Goal: Information Seeking & Learning: Find specific fact

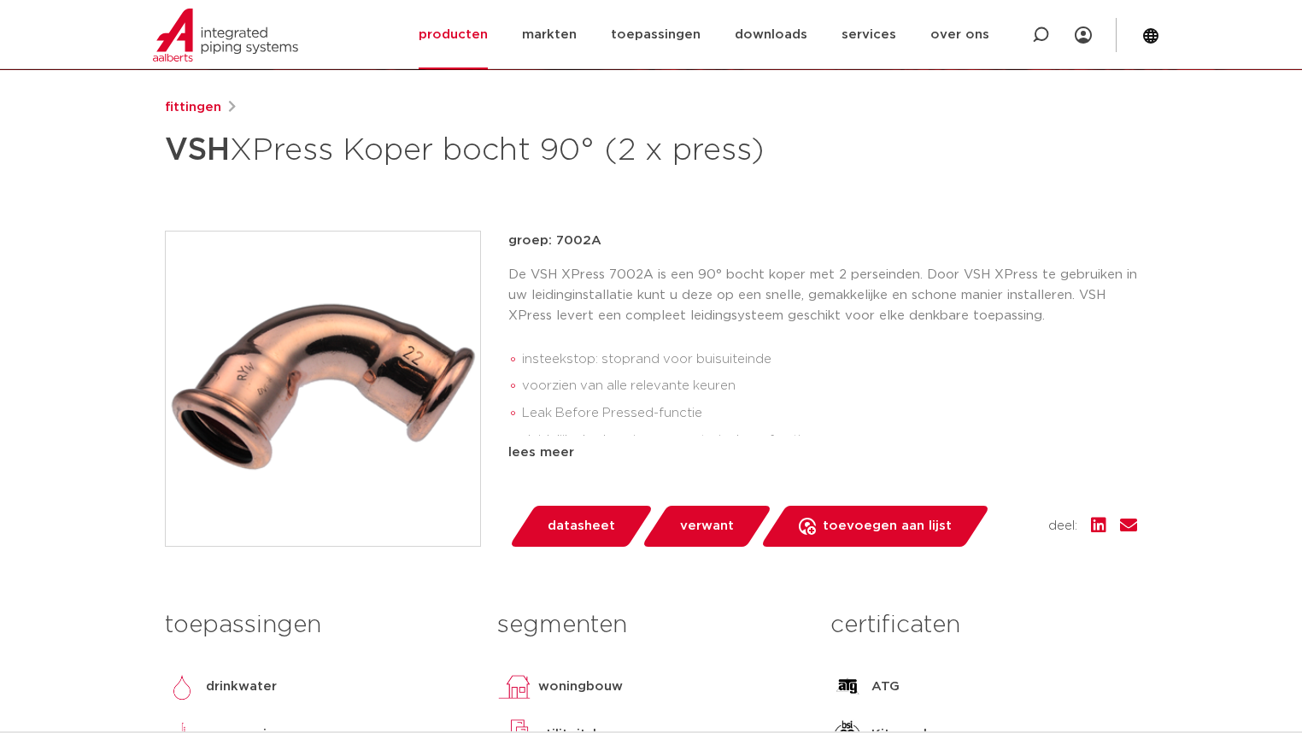
scroll to position [68, 0]
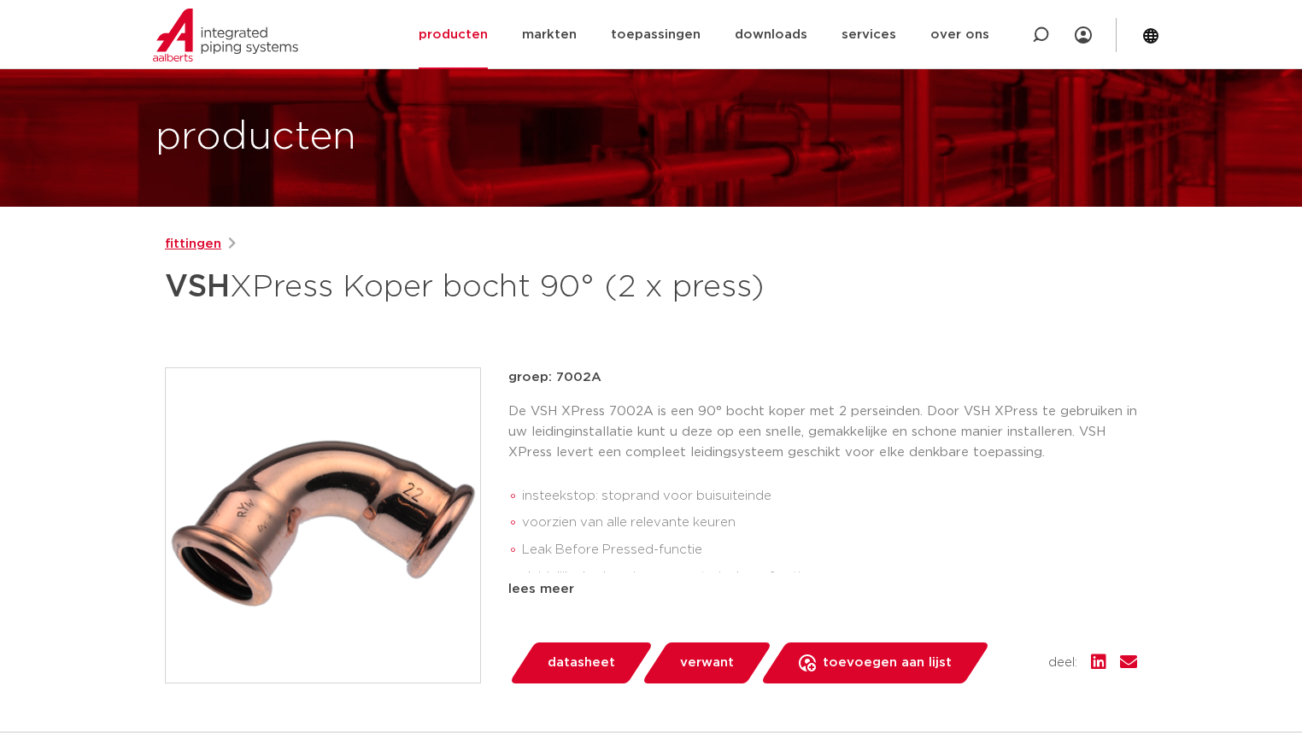
click at [184, 243] on link "fittingen" at bounding box center [193, 244] width 56 height 21
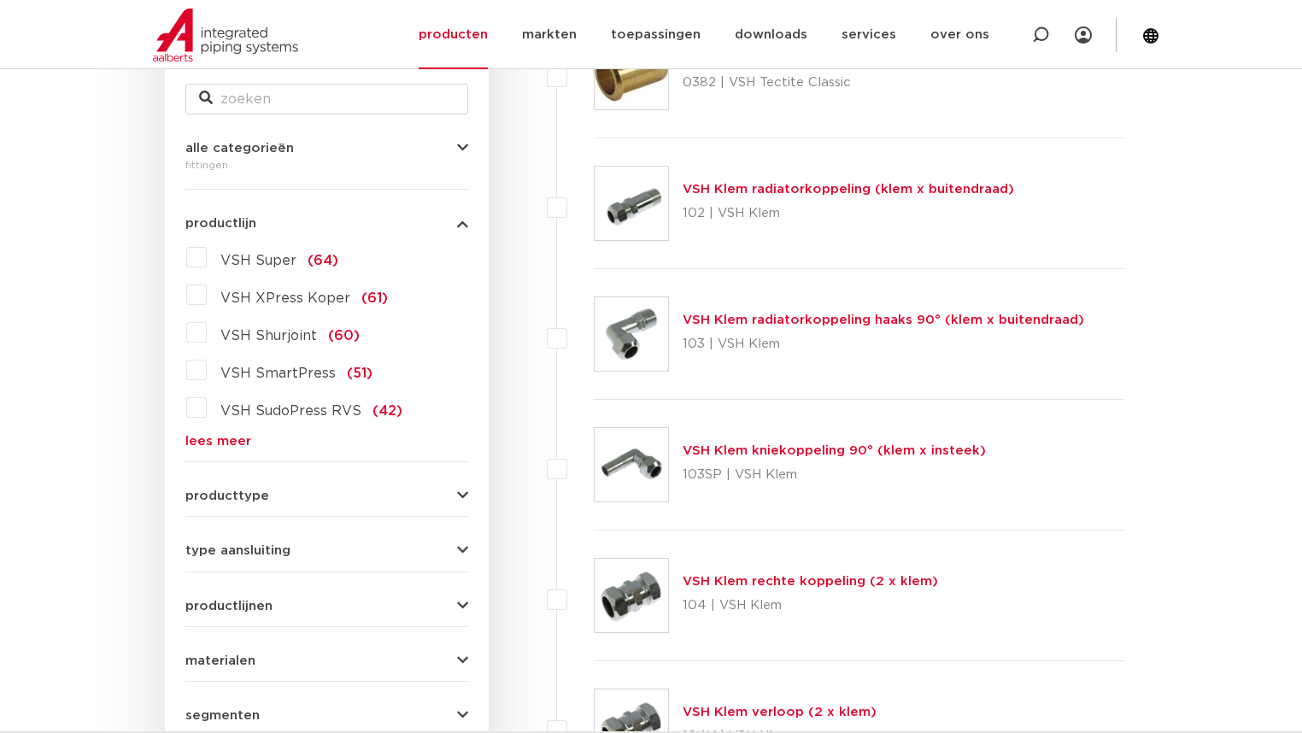
scroll to position [157, 0]
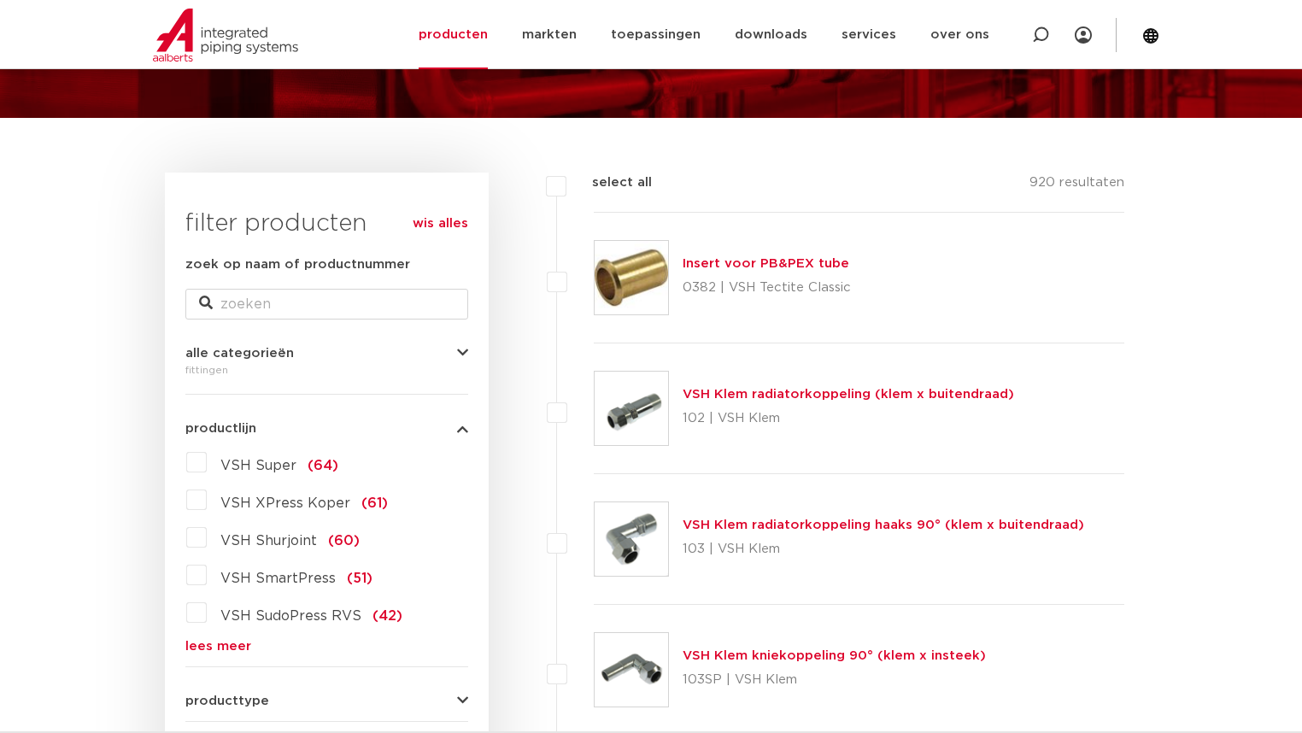
click at [207, 499] on label "VSH XPress Koper (61)" at bounding box center [297, 499] width 181 height 27
click at [0, 0] on input "VSH XPress Koper (61)" at bounding box center [0, 0] width 0 height 0
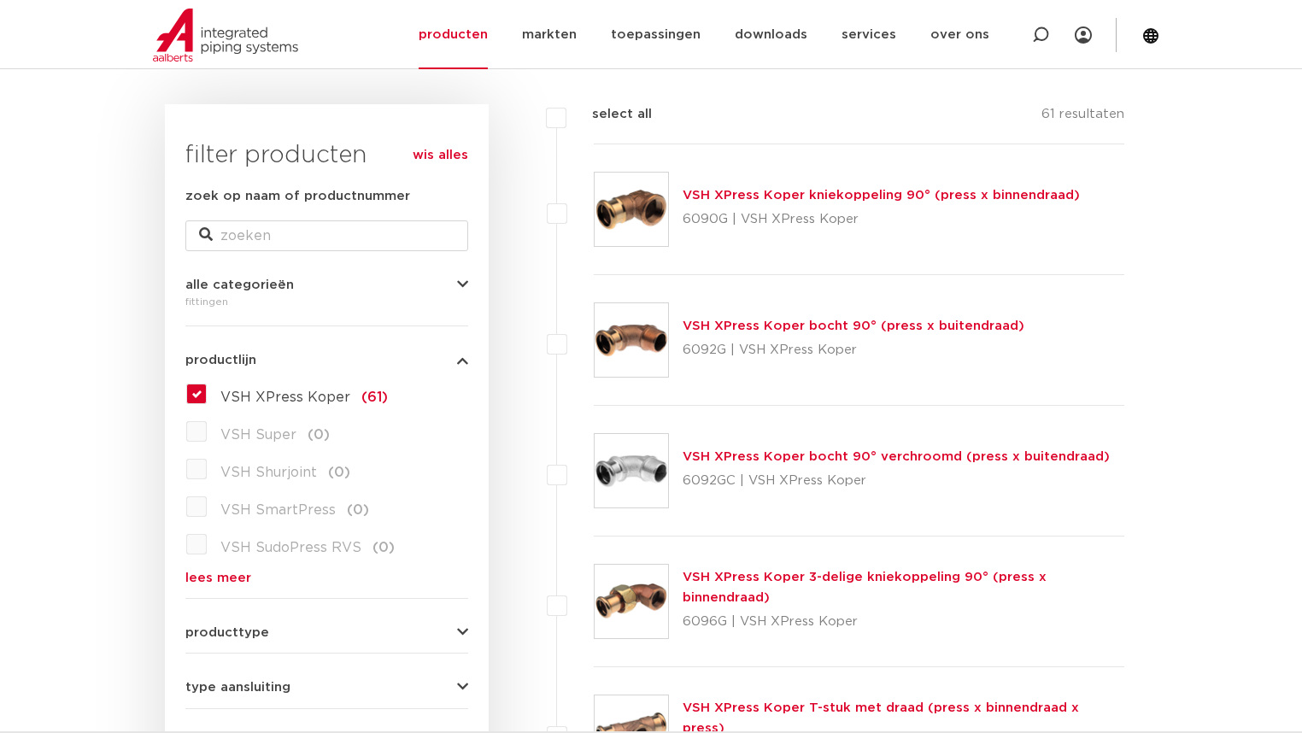
scroll to position [431, 0]
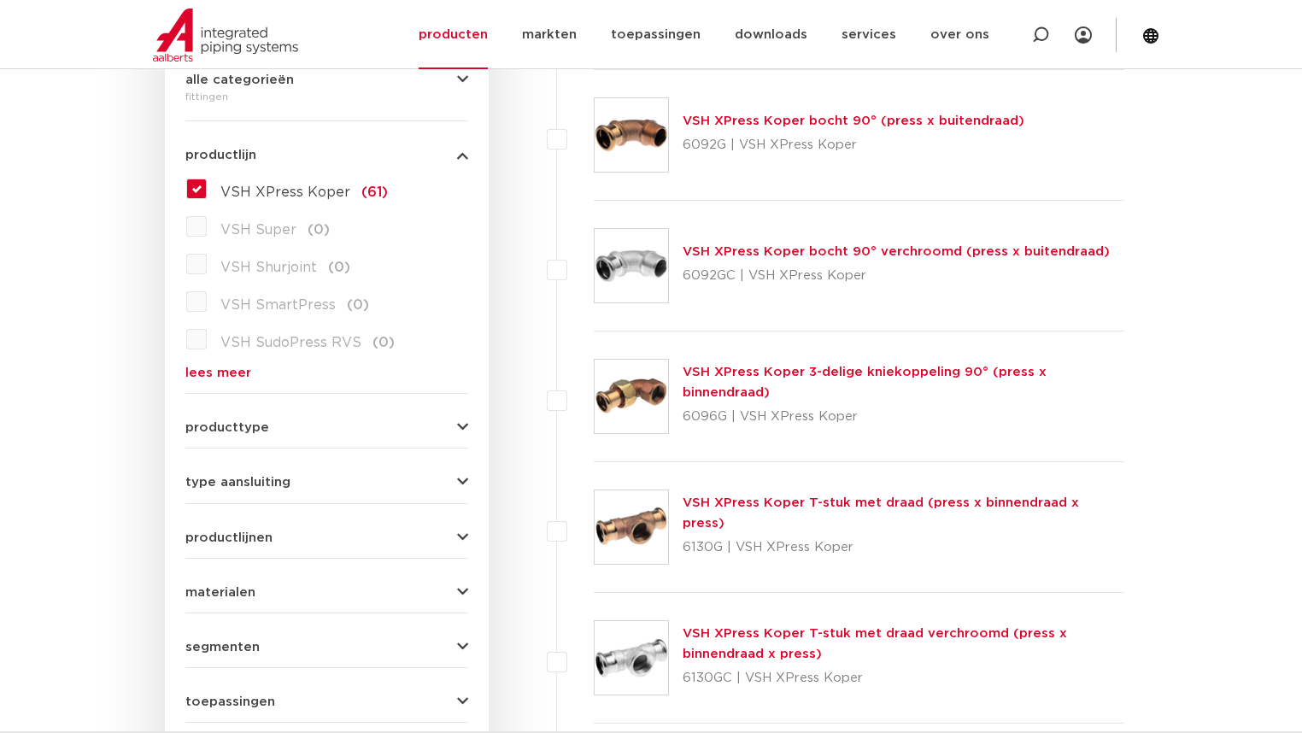
click at [723, 413] on p "6096G | VSH XPress Koper" at bounding box center [904, 416] width 442 height 27
click at [792, 366] on link "VSH XPress Koper 3-delige kniekoppeling 90° (press x binnendraad)" at bounding box center [865, 382] width 364 height 33
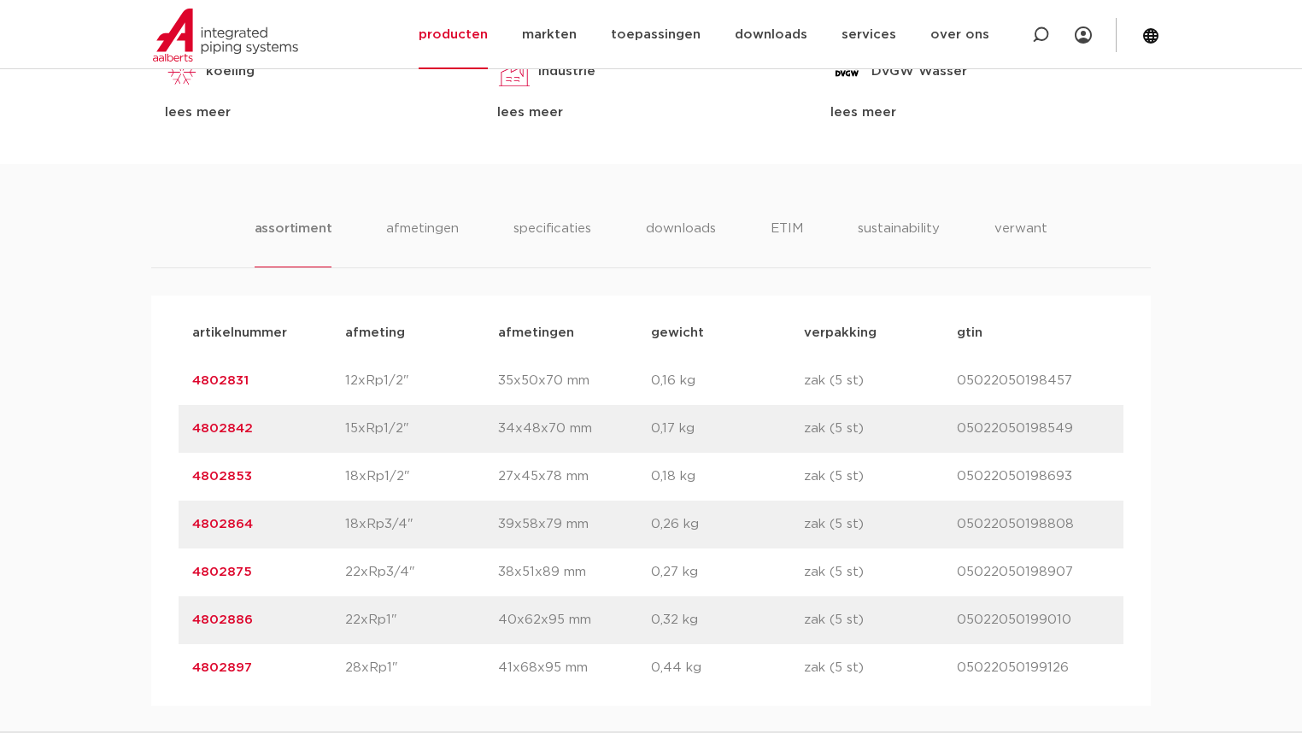
scroll to position [1094, 0]
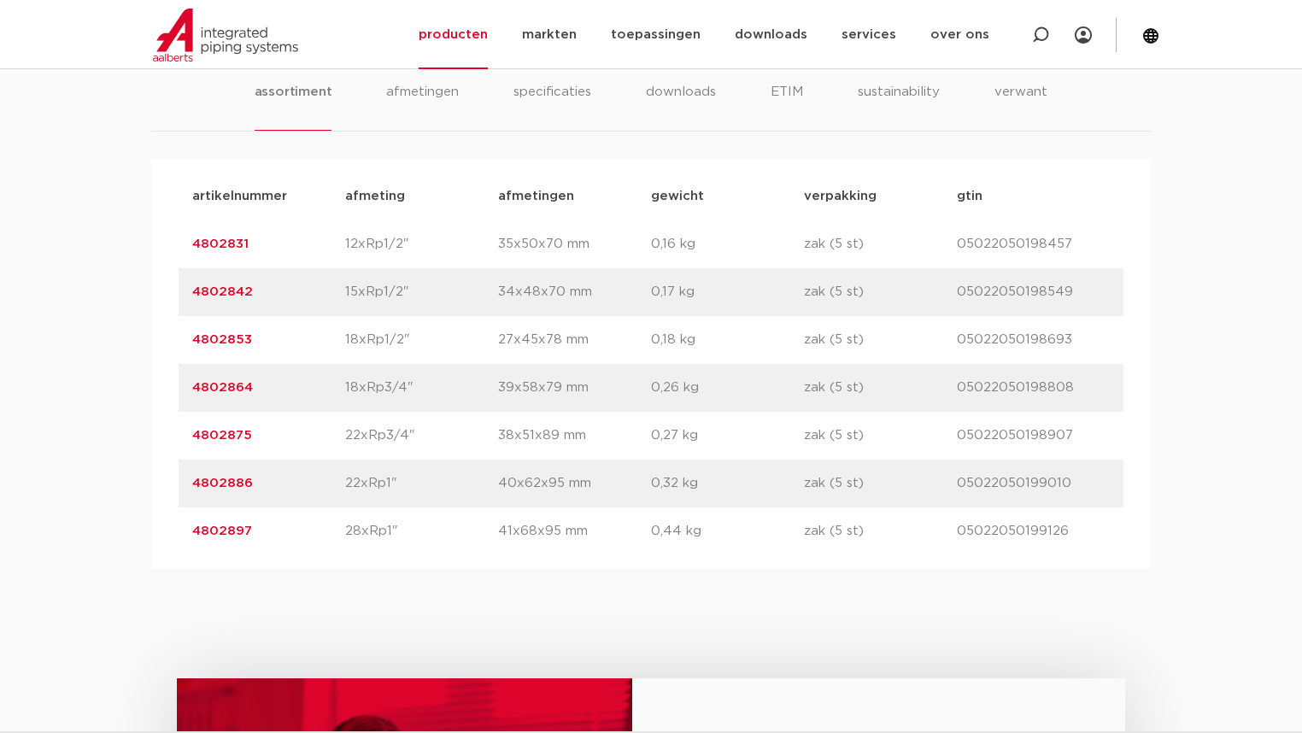
drag, startPoint x: 270, startPoint y: 530, endPoint x: 176, endPoint y: 525, distance: 94.1
click at [176, 525] on div "artikelnummer afmeting afmetingen gewicht verpakking gtin artikelnummer 4802831…" at bounding box center [651, 364] width 1000 height 410
copy link "4802897"
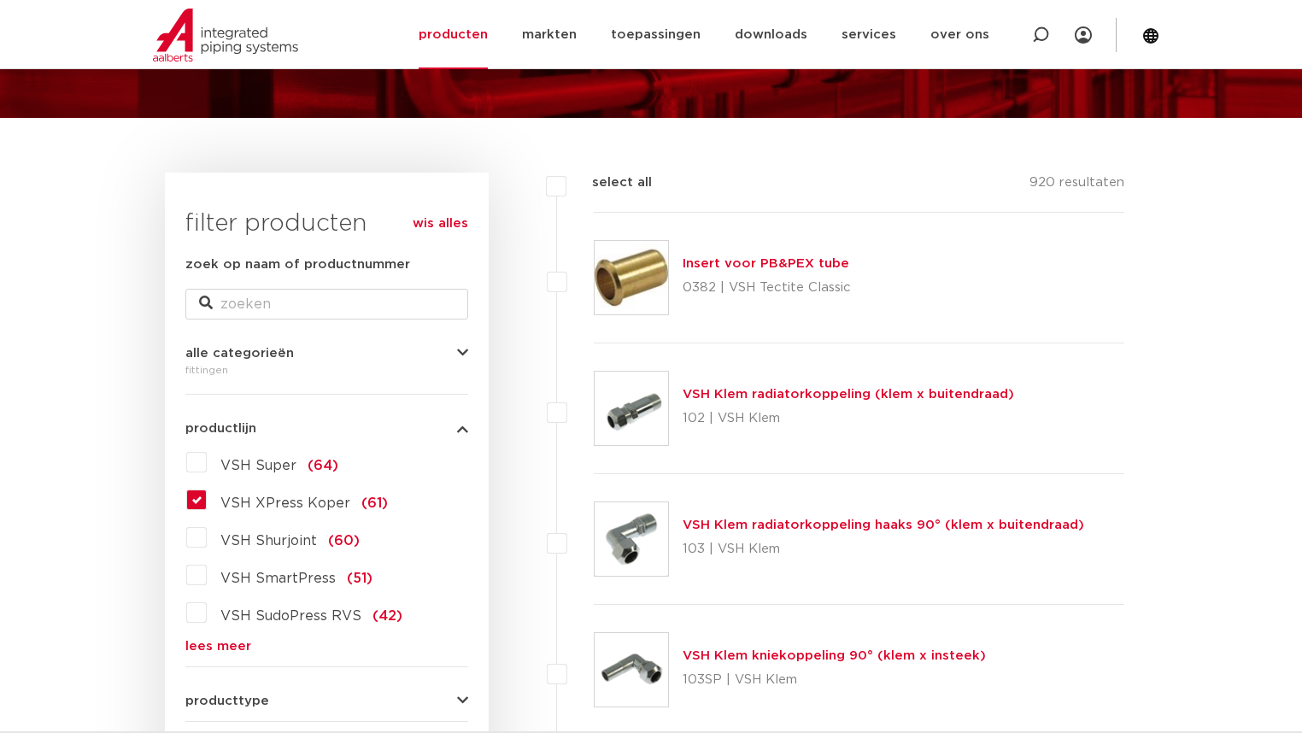
scroll to position [21, 0]
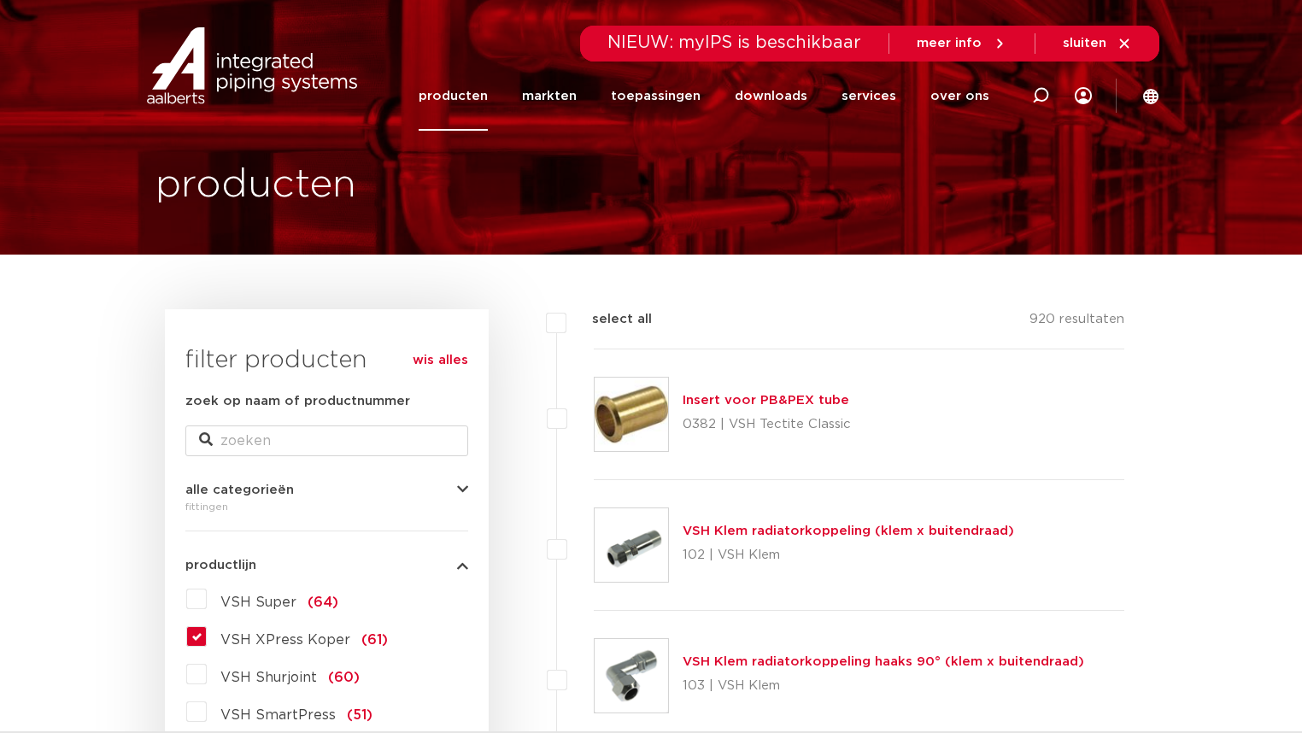
click at [212, 671] on label "VSH Shurjoint (60)" at bounding box center [283, 673] width 153 height 27
click at [0, 0] on input "VSH Shurjoint (60)" at bounding box center [0, 0] width 0 height 0
click at [207, 669] on label "VSH Shurjoint (60)" at bounding box center [283, 673] width 153 height 27
click at [0, 0] on input "VSH Shurjoint (60)" at bounding box center [0, 0] width 0 height 0
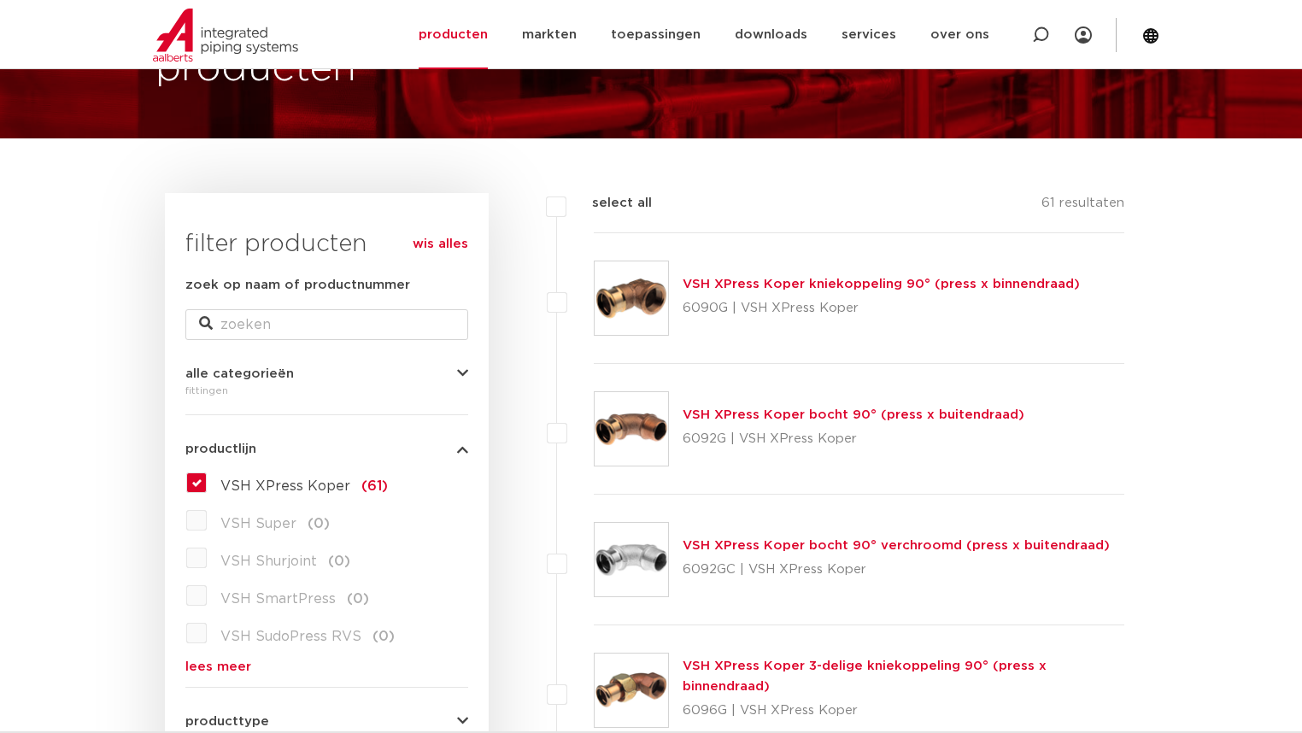
scroll to position [273, 0]
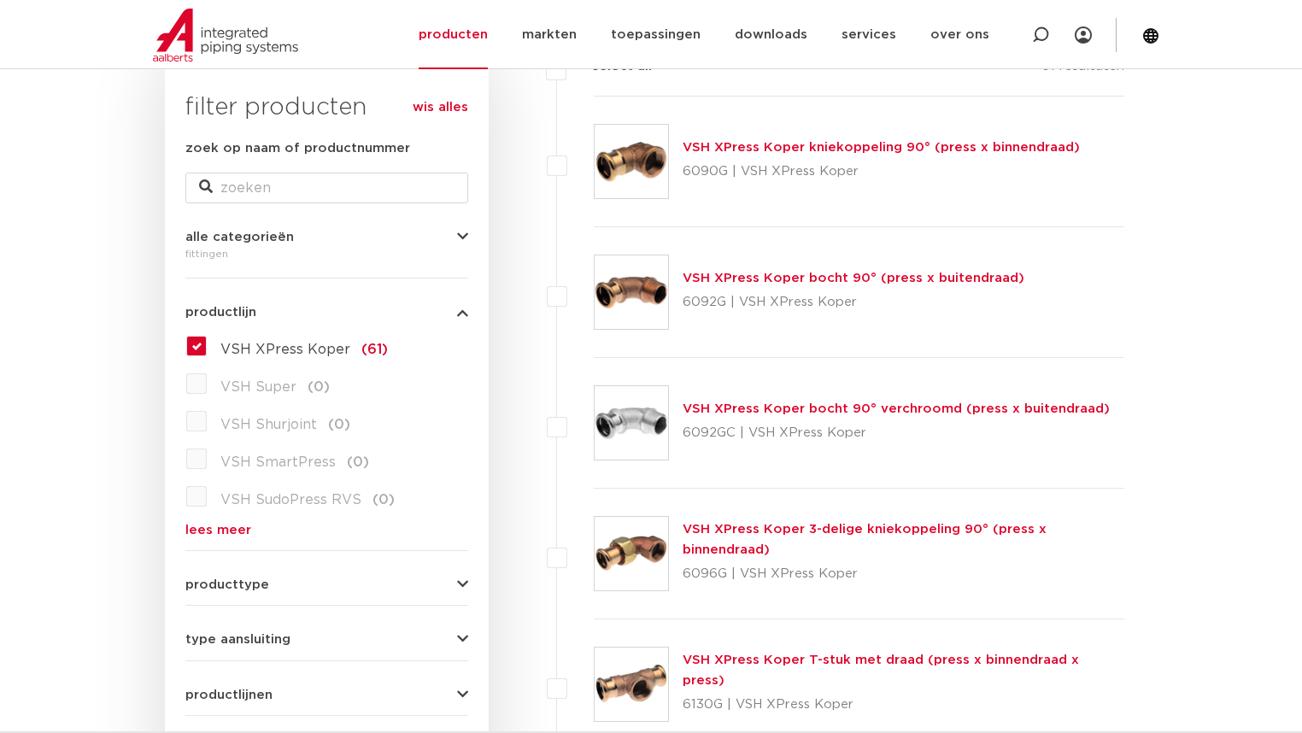
click at [208, 532] on link "lees meer" at bounding box center [326, 530] width 283 height 13
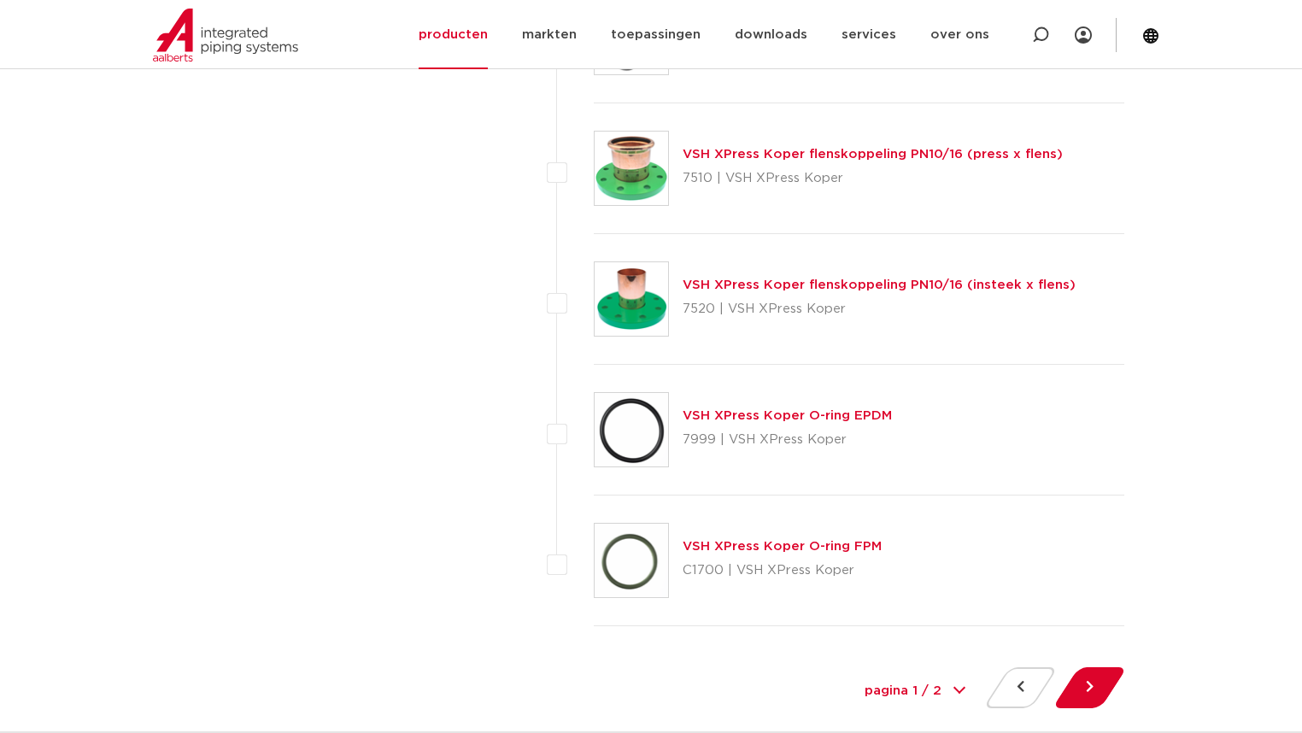
scroll to position [7723, 0]
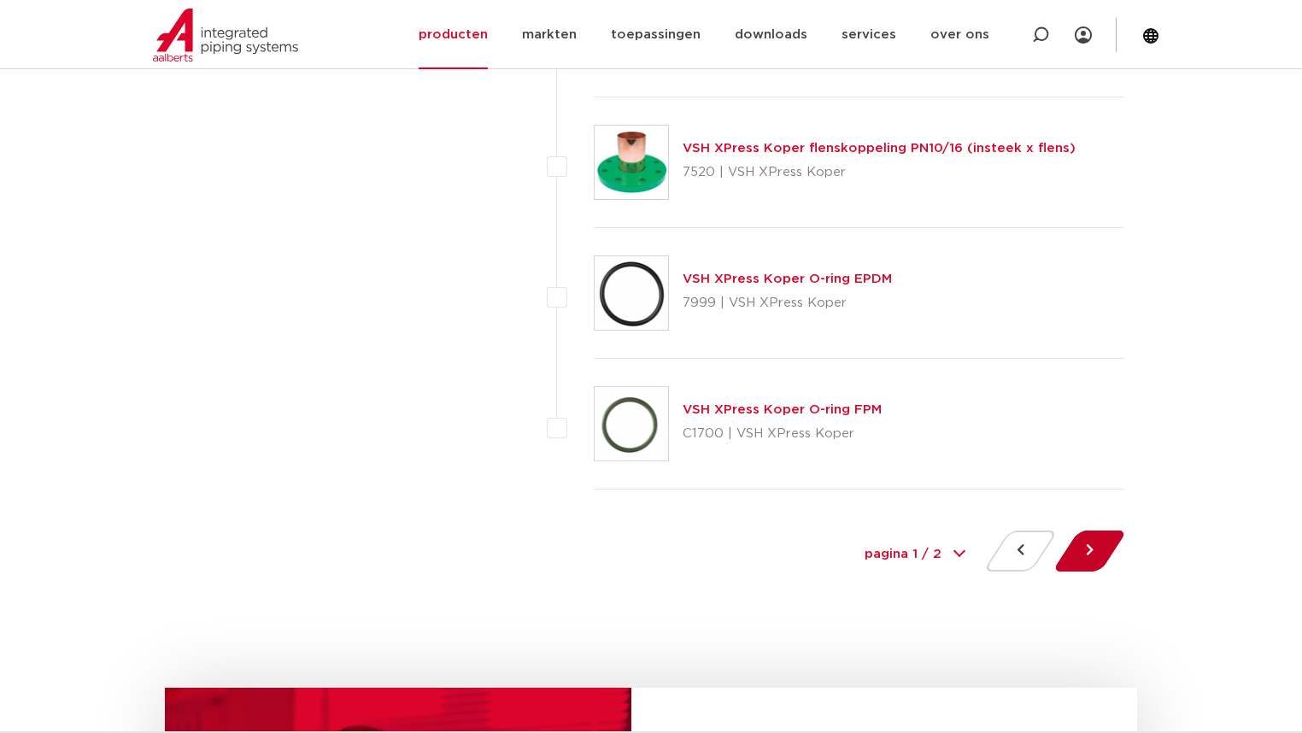
click at [1093, 540] on button at bounding box center [1089, 551] width 49 height 41
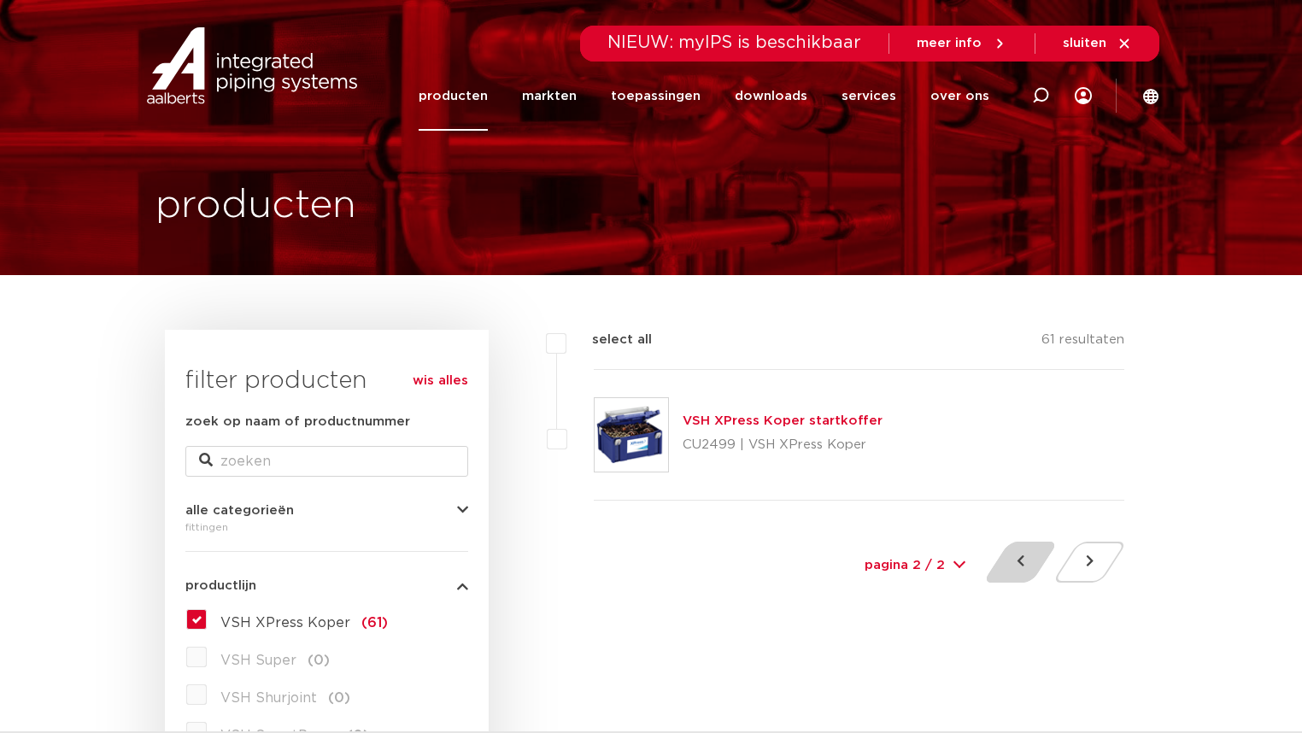
click at [1028, 554] on button at bounding box center [1020, 562] width 49 height 41
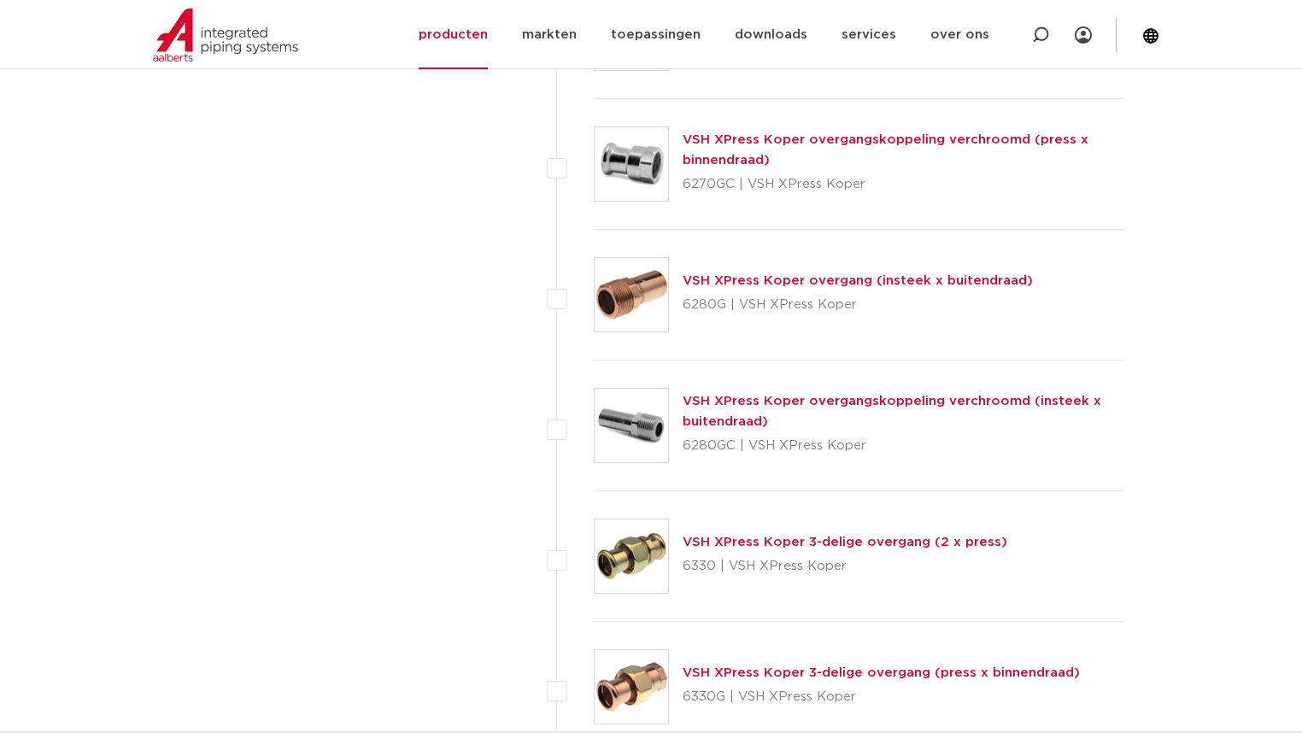
scroll to position [1914, 0]
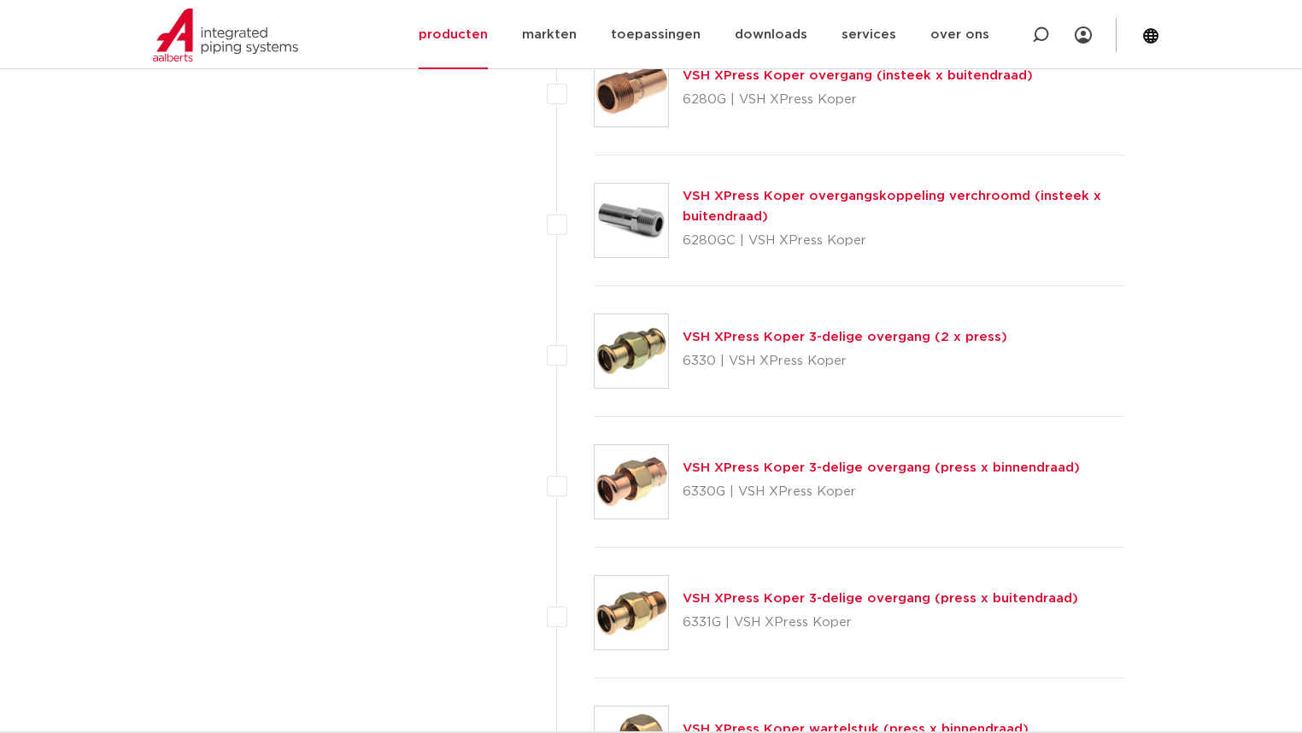
click at [929, 513] on div "VSH XPress Koper 3-delige overgang (press x binnendraad) 6330G | VSH XPress Kop…" at bounding box center [859, 482] width 531 height 131
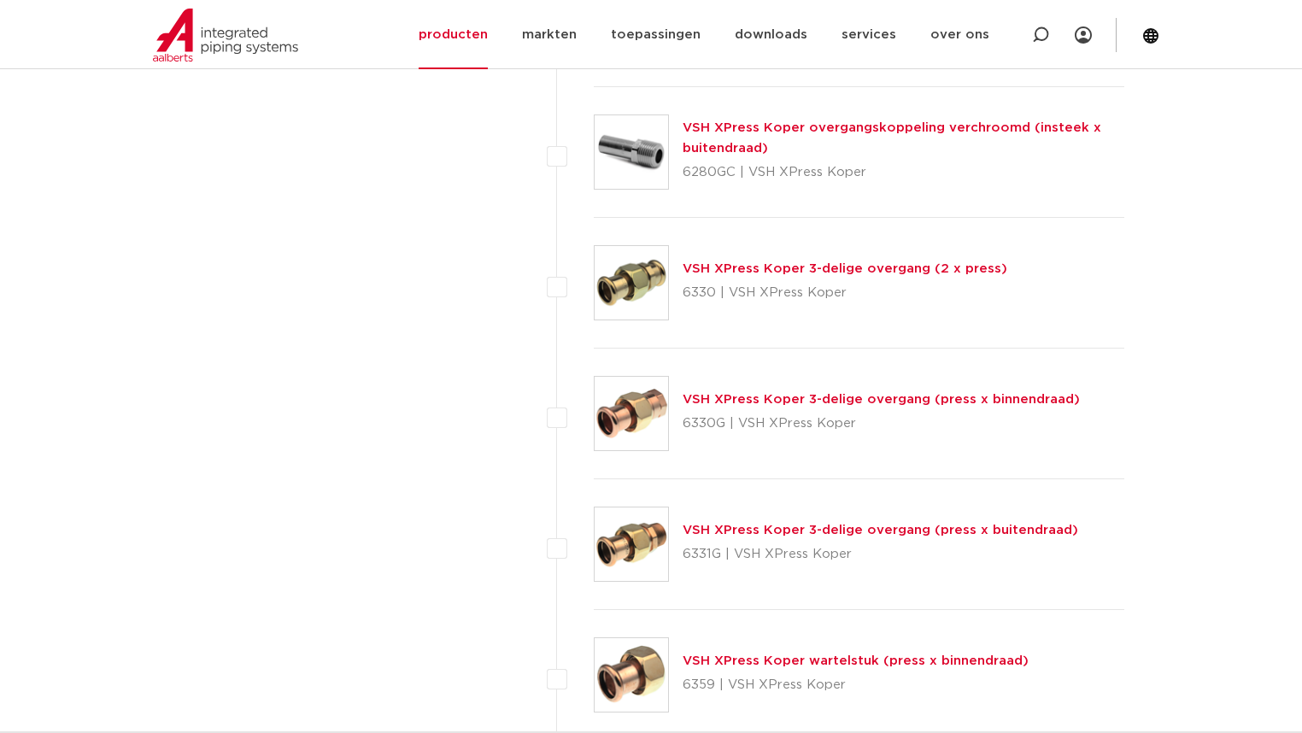
drag, startPoint x: 934, startPoint y: 388, endPoint x: 947, endPoint y: 431, distance: 44.6
click at [947, 430] on div "VSH XPress Koper 3-delige overgang (press x binnendraad) 6330G | VSH XPress Kop…" at bounding box center [881, 414] width 397 height 48
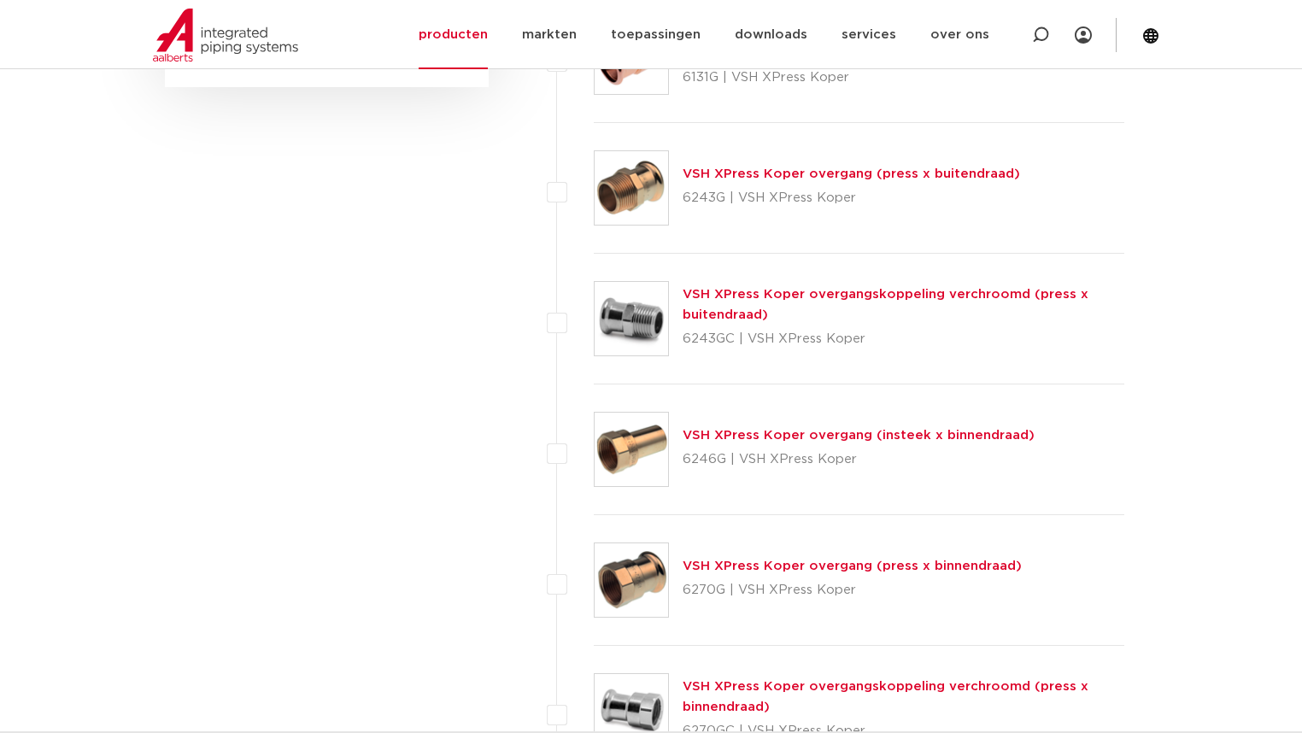
scroll to position [1094, 0]
